Goal: Task Accomplishment & Management: Complete application form

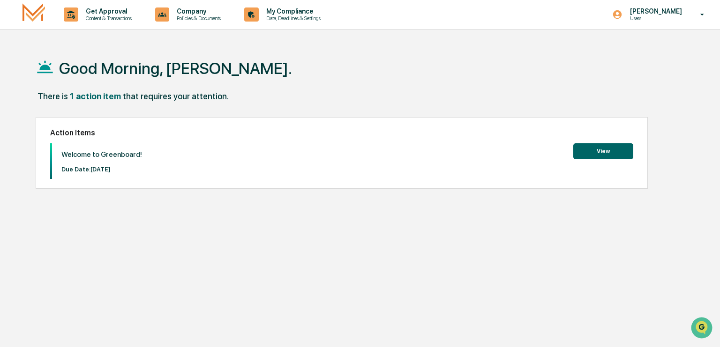
click at [610, 151] on button "View" at bounding box center [603, 151] width 60 height 16
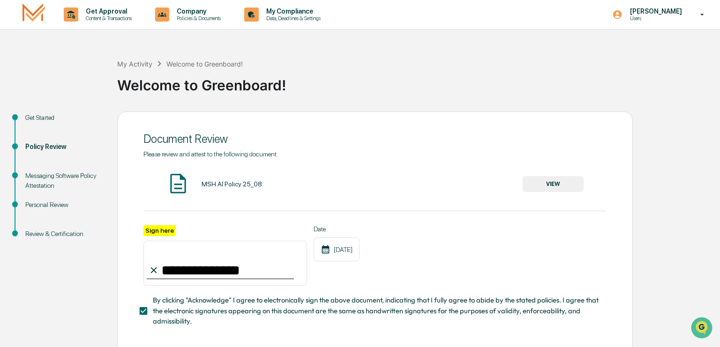
scroll to position [47, 0]
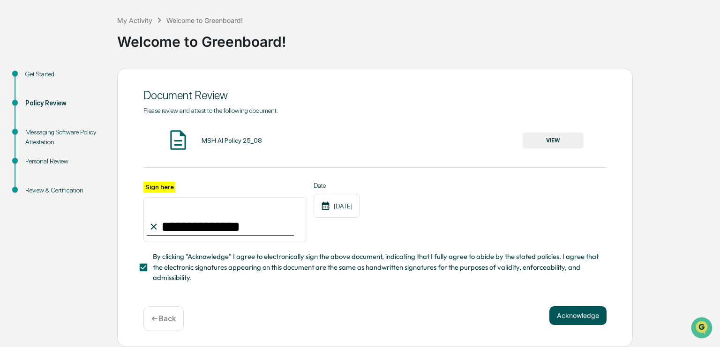
click at [580, 315] on button "Acknowledge" at bounding box center [577, 316] width 57 height 19
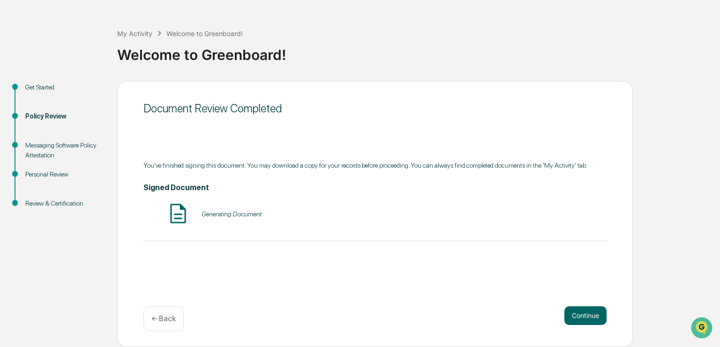
scroll to position [30, 0]
click at [544, 216] on button "VIEW" at bounding box center [553, 215] width 61 height 16
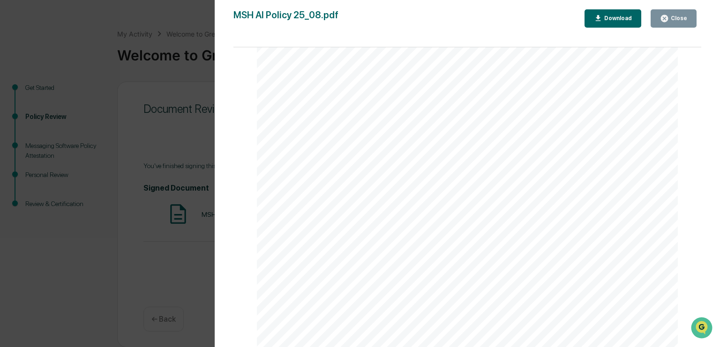
scroll to position [702, 0]
click at [682, 20] on div "Close" at bounding box center [678, 18] width 18 height 7
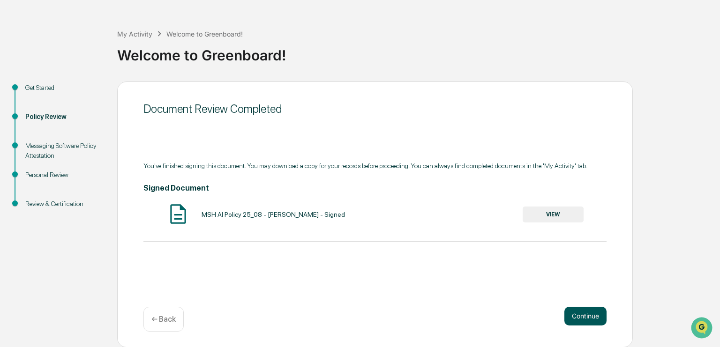
click at [583, 310] on button "Continue" at bounding box center [585, 316] width 42 height 19
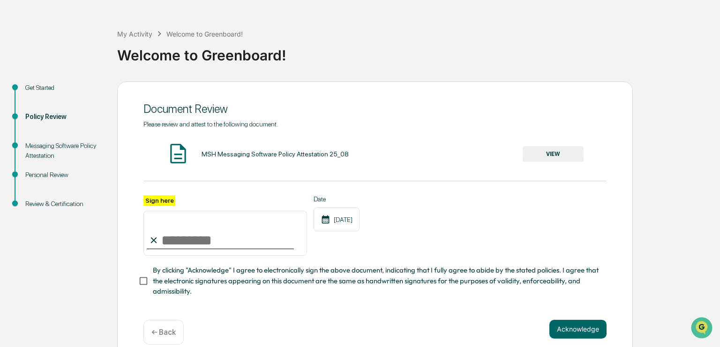
click at [257, 157] on div "MSH Messaging Software Policy Attestation 25_08" at bounding box center [275, 154] width 147 height 8
click at [570, 157] on button "VIEW" at bounding box center [553, 154] width 61 height 16
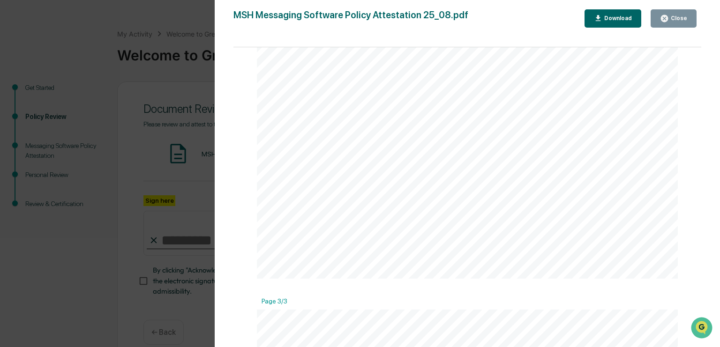
scroll to position [918, 0]
click at [671, 12] on button "Close" at bounding box center [674, 18] width 46 height 18
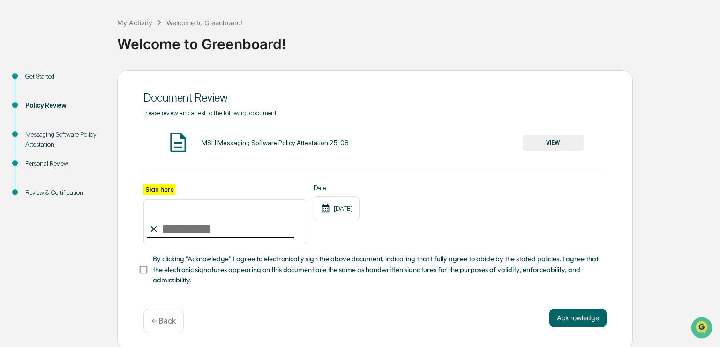
scroll to position [47, 0]
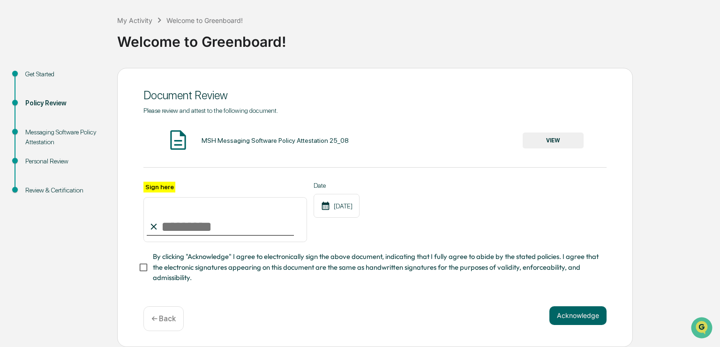
click at [186, 210] on input "Sign here" at bounding box center [225, 219] width 164 height 45
type input "*"
type input "**********"
click at [593, 321] on button "Acknowledge" at bounding box center [577, 316] width 57 height 19
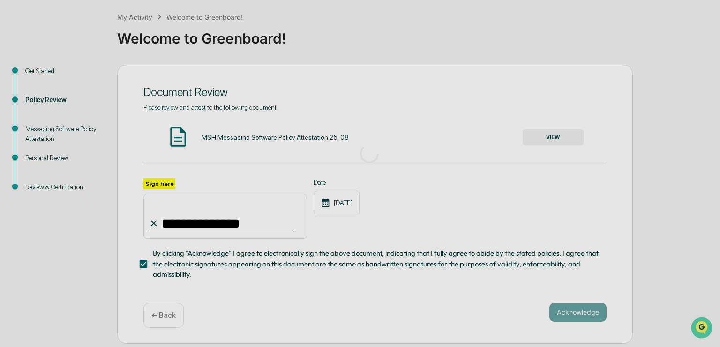
scroll to position [30, 0]
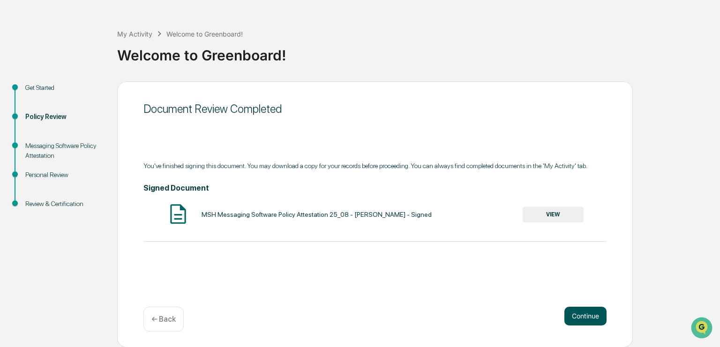
click at [593, 321] on button "Continue" at bounding box center [585, 316] width 42 height 19
